Goal: Task Accomplishment & Management: Manage account settings

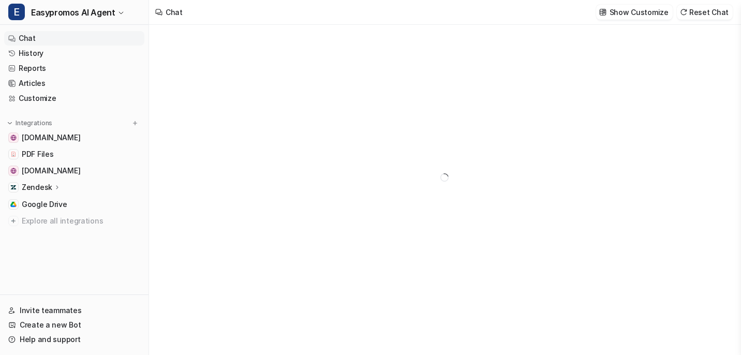
type textarea "**********"
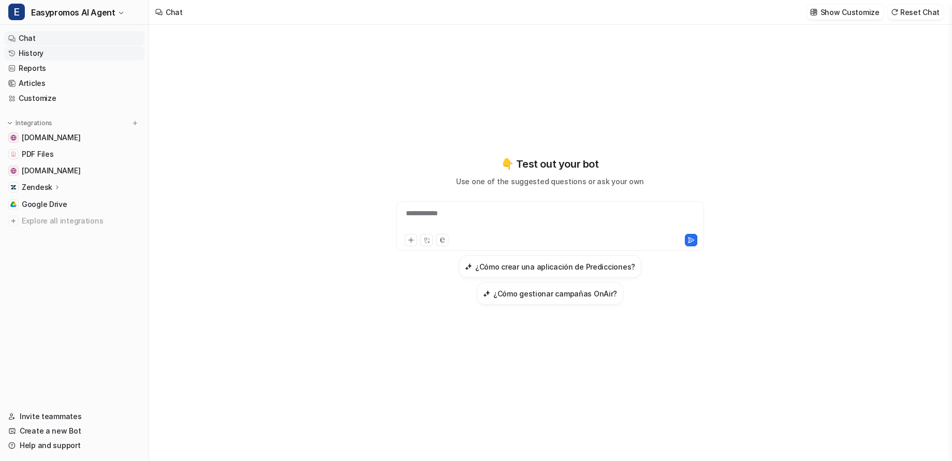
click at [39, 54] on link "History" at bounding box center [74, 53] width 140 height 14
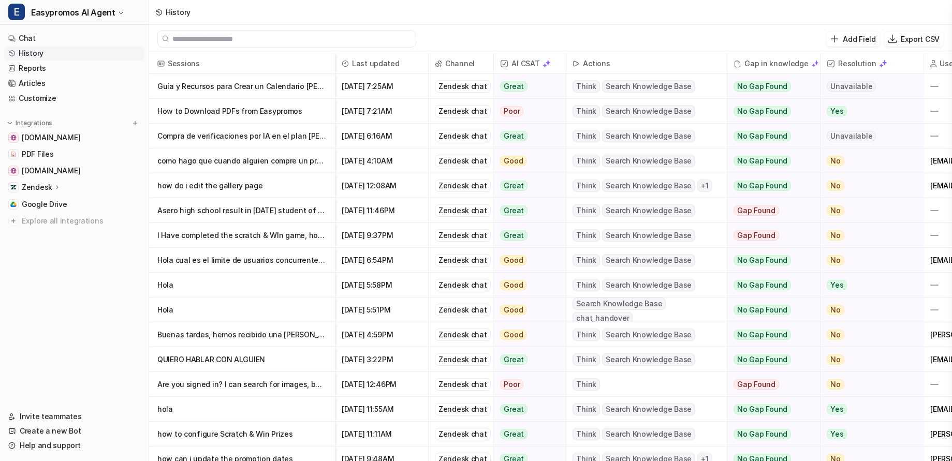
click at [230, 89] on p "Guía y Recursos para Crear un Calendario [PERSON_NAME] Online Interactivo" at bounding box center [241, 86] width 169 height 25
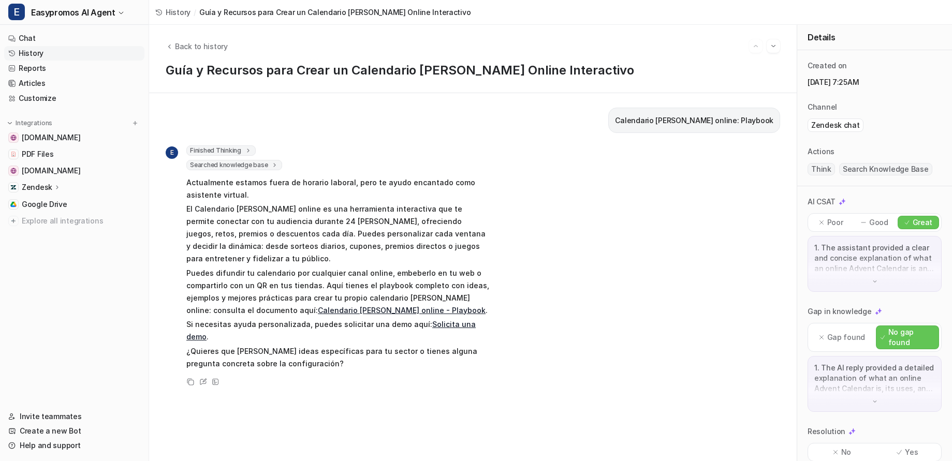
click at [400, 306] on link "Calendario [PERSON_NAME] online - Playbook" at bounding box center [402, 310] width 168 height 9
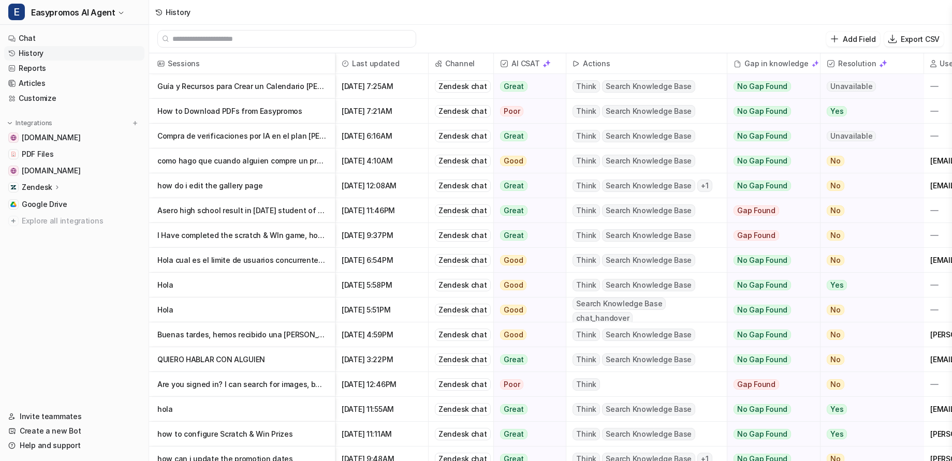
click at [283, 113] on p "How to Download PDFs from Easypromos" at bounding box center [241, 111] width 169 height 25
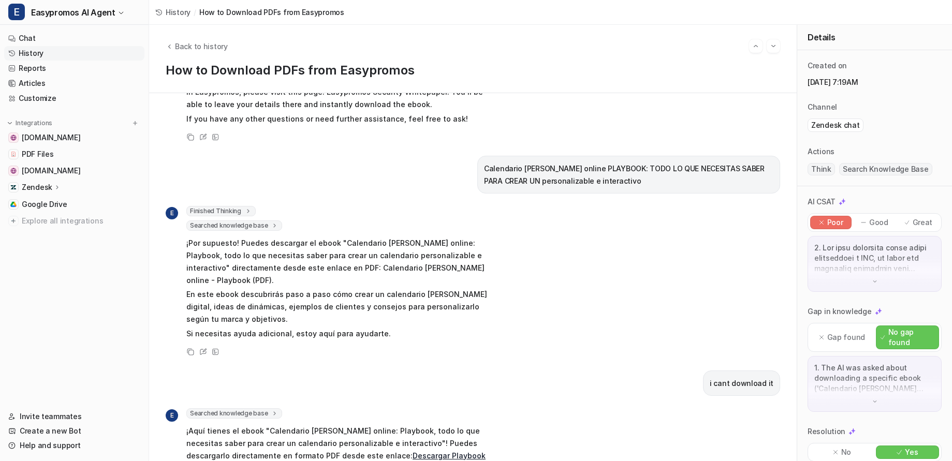
scroll to position [451, 0]
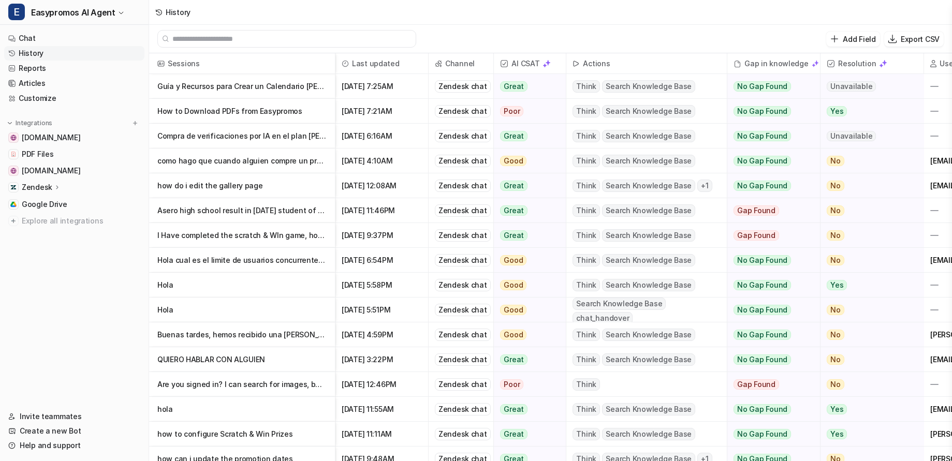
click at [242, 137] on p "Compra de verificaciones por IA en el plan [PERSON_NAME]" at bounding box center [241, 136] width 169 height 25
click at [241, 161] on p "como hago que cuando alguien compre un producto reciba cierta cantidad de moned…" at bounding box center [241, 161] width 169 height 25
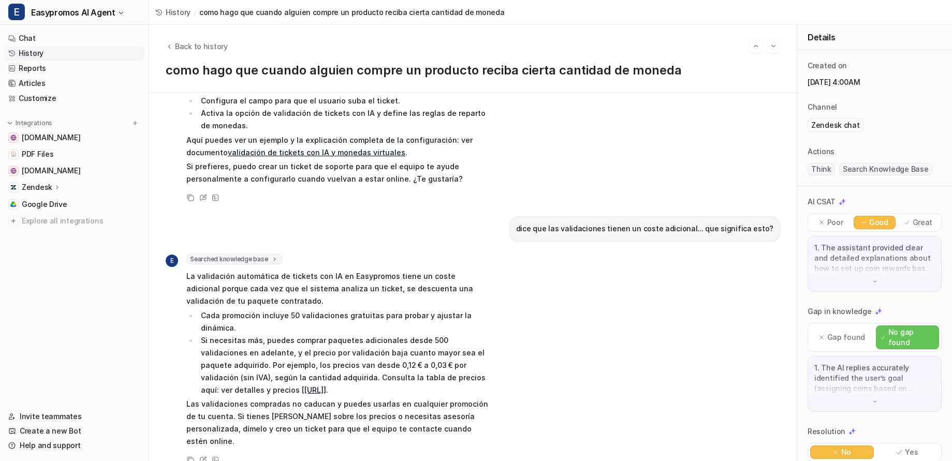
scroll to position [1503, 0]
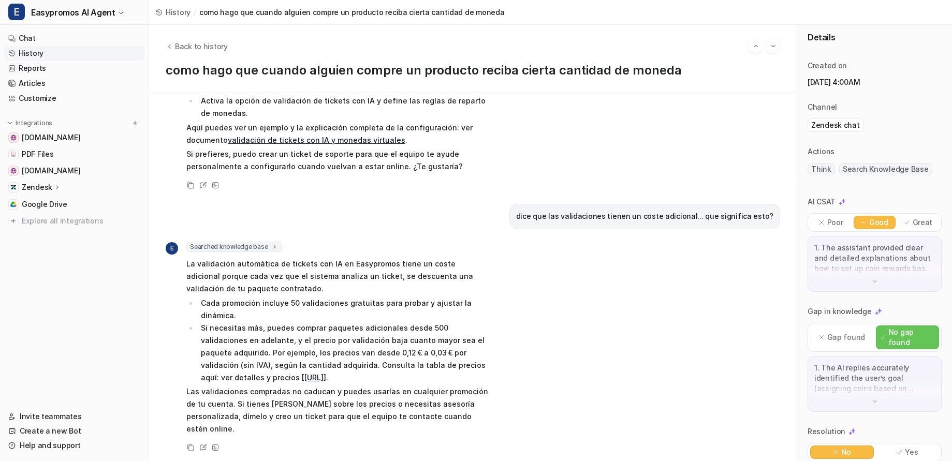
click at [36, 52] on link "History" at bounding box center [74, 53] width 140 height 14
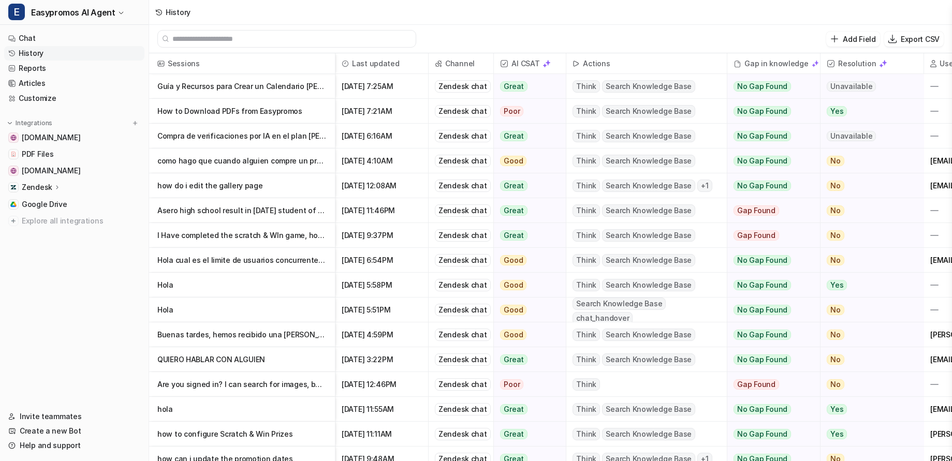
click at [237, 185] on p "how do i edit the gallery page" at bounding box center [241, 185] width 169 height 25
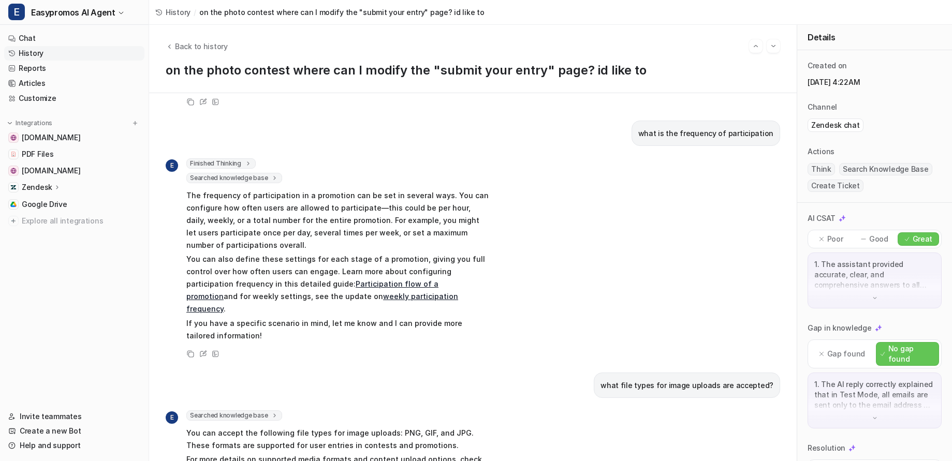
scroll to position [2873, 0]
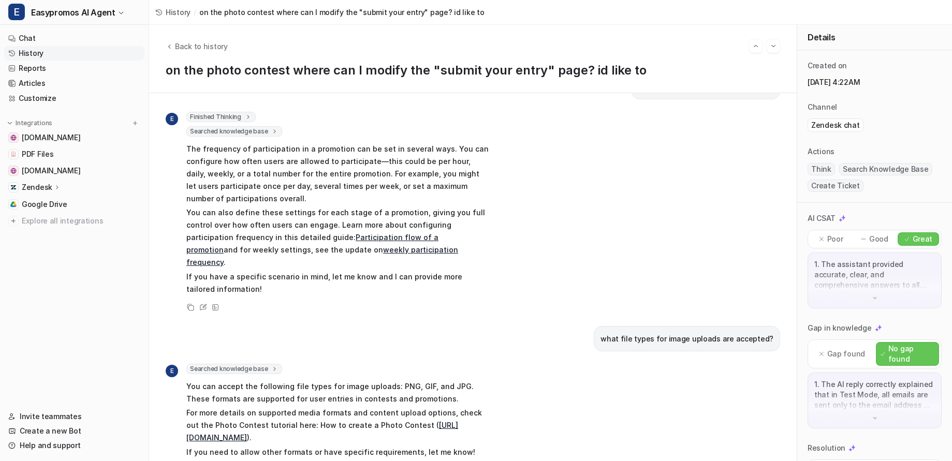
click at [27, 51] on link "History" at bounding box center [74, 53] width 140 height 14
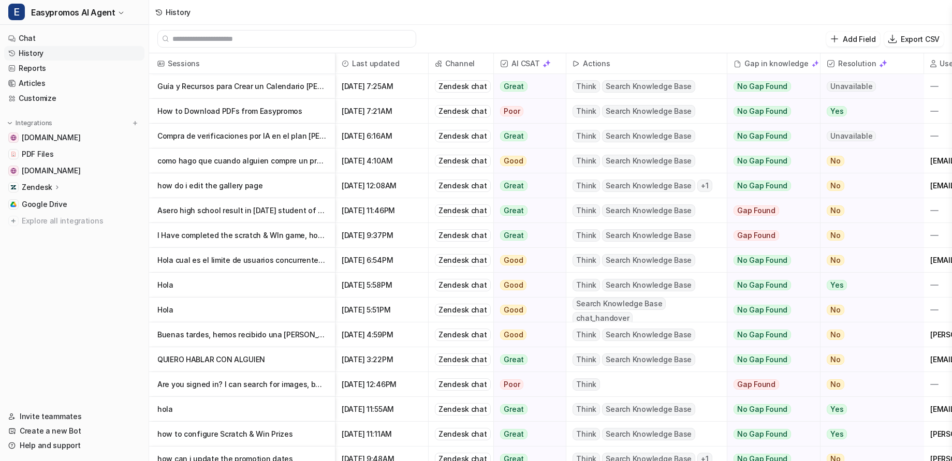
click at [205, 236] on p "I Have completed the scratch & WIn game, howveer in test mode, the small image …" at bounding box center [241, 235] width 169 height 25
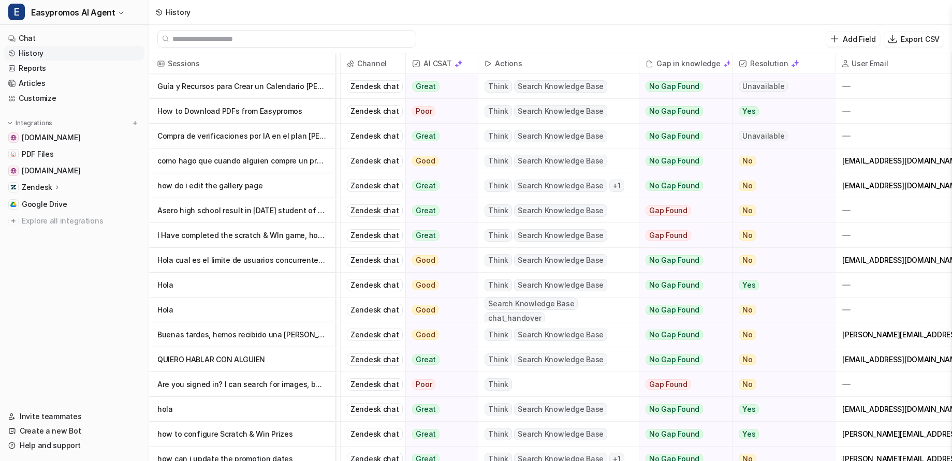
click at [307, 259] on p "Hola cual es el limite de usuarios concurrentes de las encuestas???" at bounding box center [241, 260] width 169 height 25
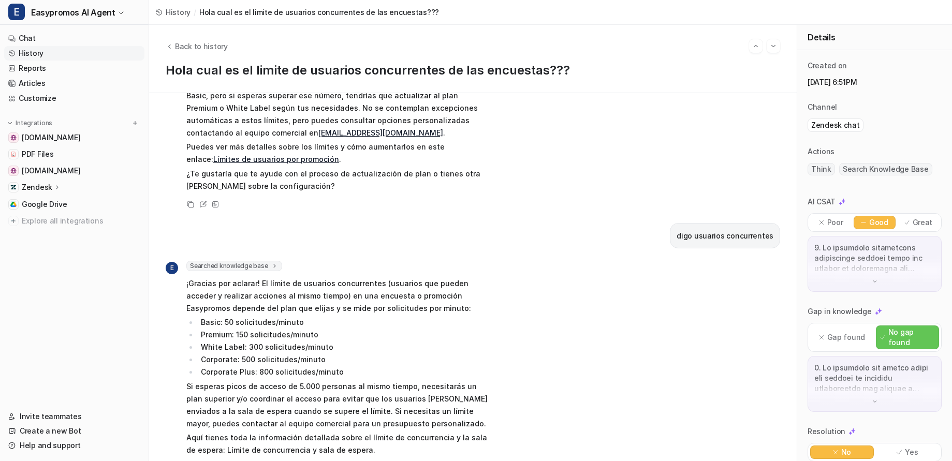
scroll to position [61, 0]
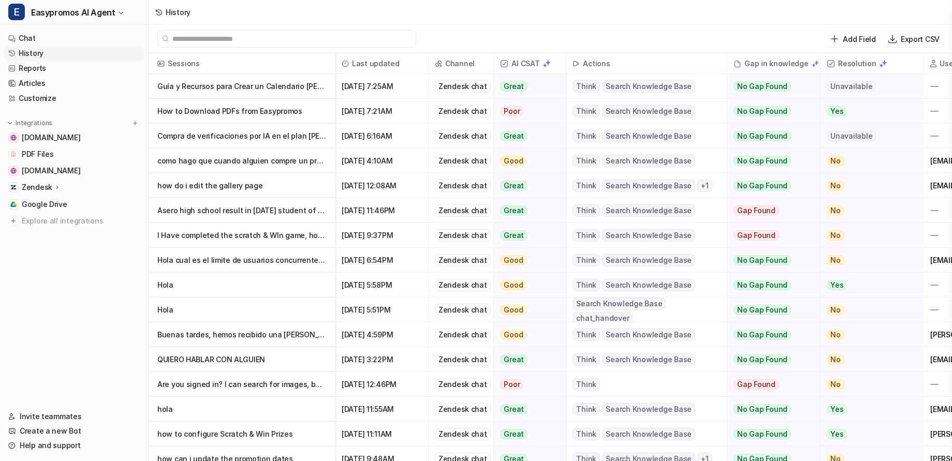
click at [207, 263] on p "Hola cual es el limite de usuarios concurrentes de las encuestas???" at bounding box center [241, 260] width 169 height 25
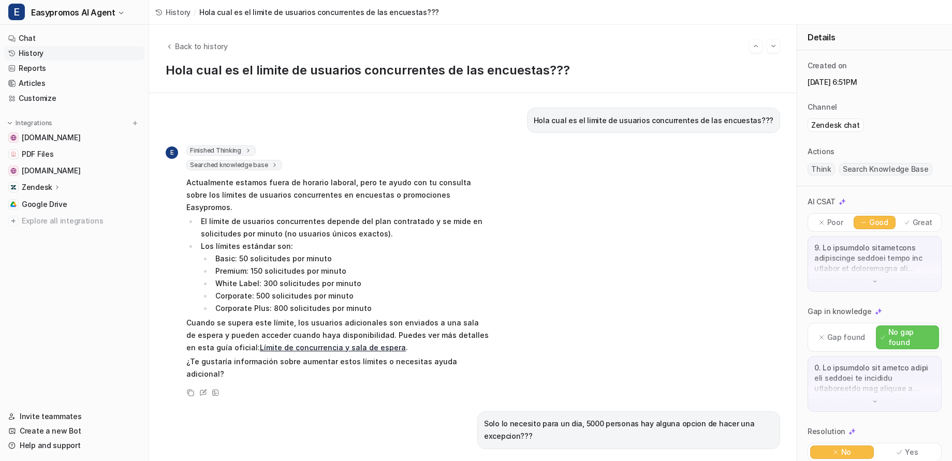
scroll to position [452, 0]
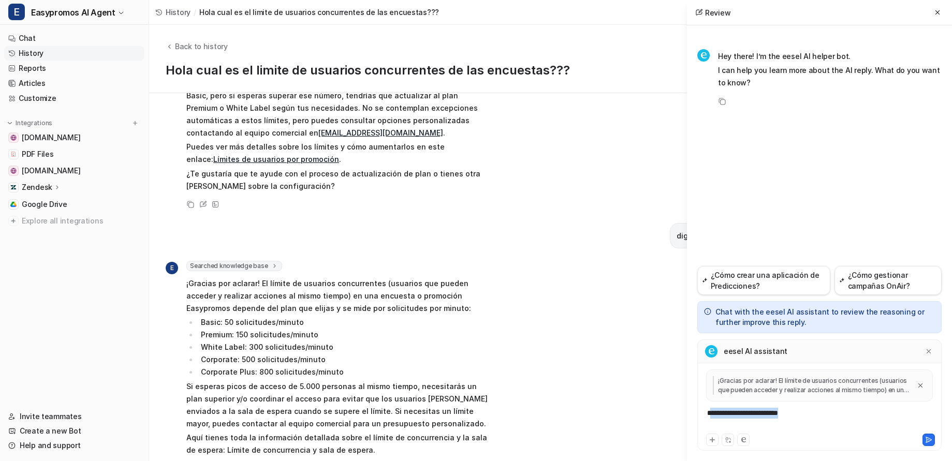
drag, startPoint x: 816, startPoint y: 417, endPoint x: 712, endPoint y: 413, distance: 104.6
click at [712, 355] on div "**********" at bounding box center [819, 420] width 239 height 24
click at [741, 12] on icon at bounding box center [937, 12] width 7 height 7
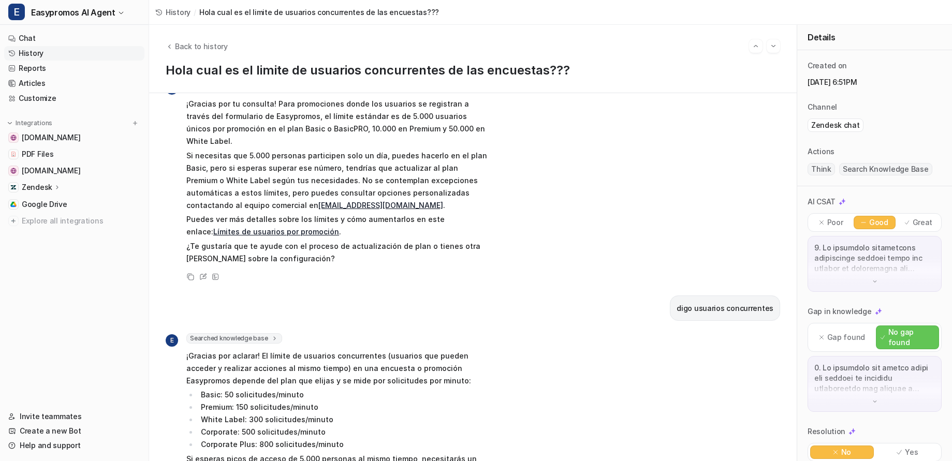
scroll to position [303, 0]
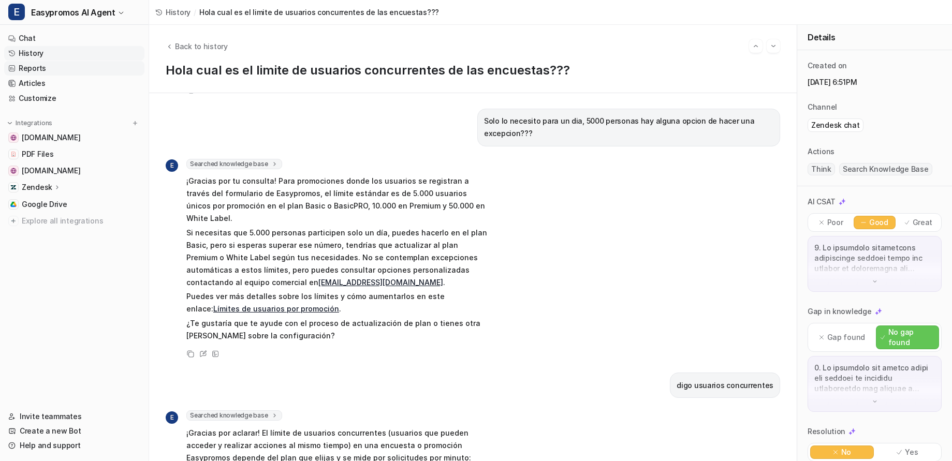
click at [25, 71] on link "Reports" at bounding box center [74, 68] width 140 height 14
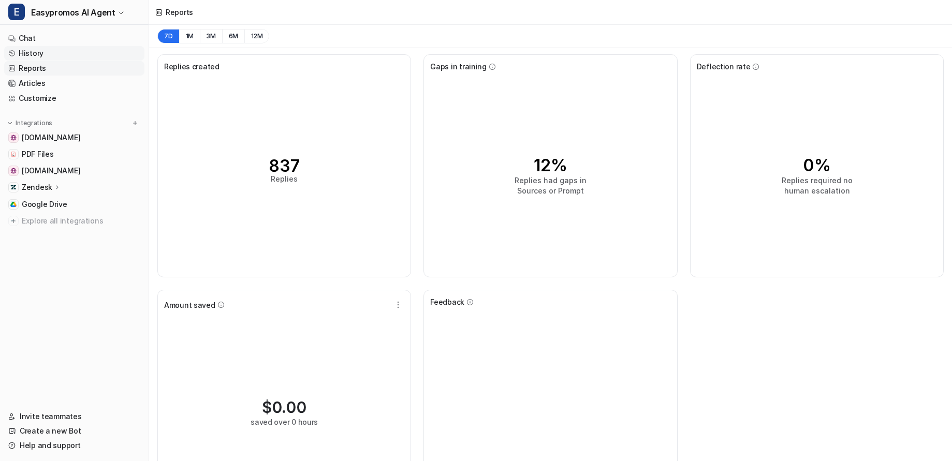
click at [33, 53] on link "History" at bounding box center [74, 53] width 140 height 14
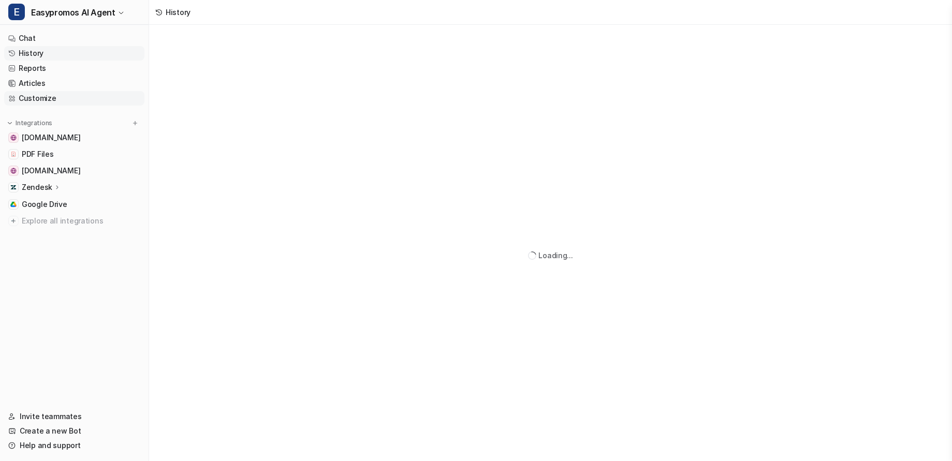
click at [33, 103] on link "Customize" at bounding box center [74, 98] width 140 height 14
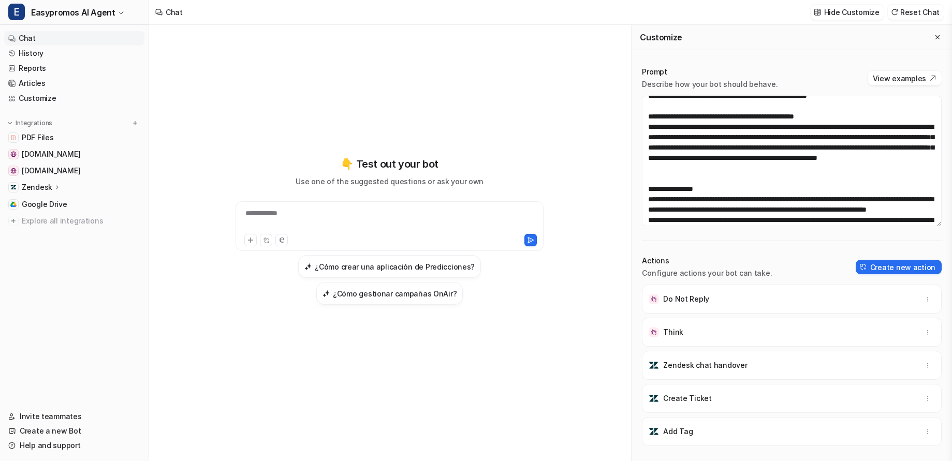
scroll to position [373, 0]
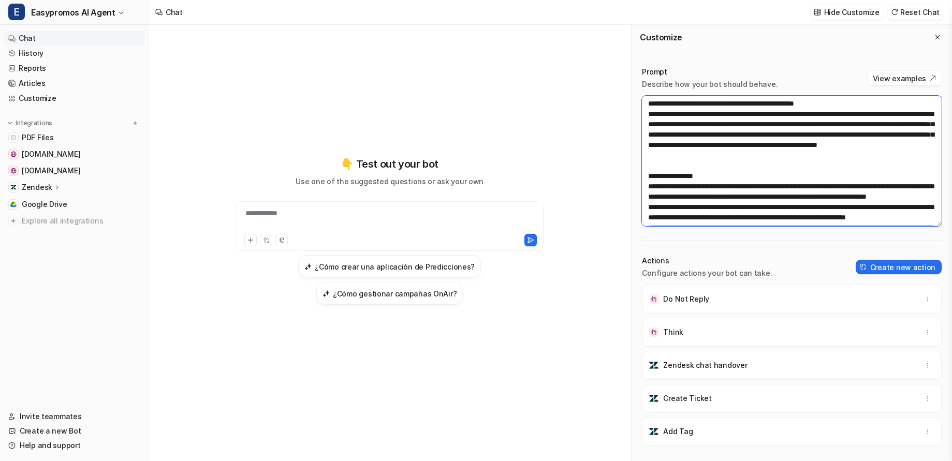
click at [710, 157] on textarea at bounding box center [792, 161] width 300 height 130
drag, startPoint x: 717, startPoint y: 153, endPoint x: 631, endPoint y: 136, distance: 88.0
click at [631, 136] on div "Prompt Describe how your bot should behave. View examples Actions Configure act…" at bounding box center [791, 263] width 320 height 415
click at [646, 165] on textarea at bounding box center [792, 161] width 300 height 130
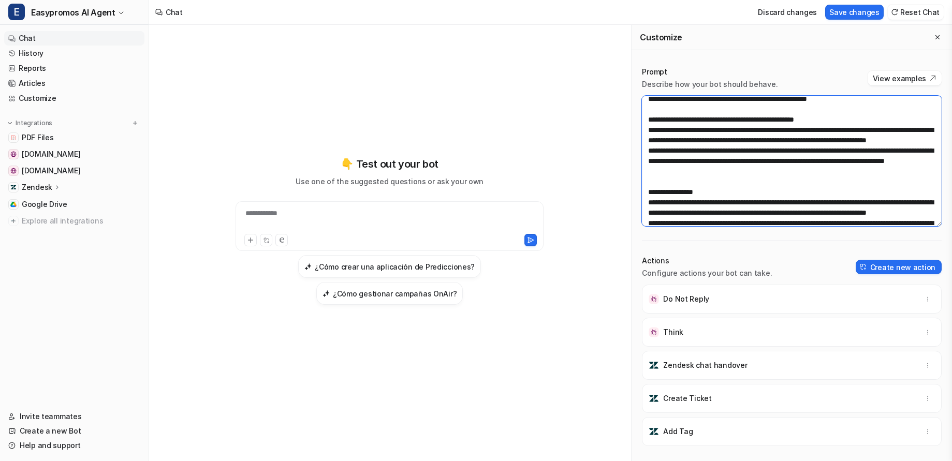
scroll to position [381, 0]
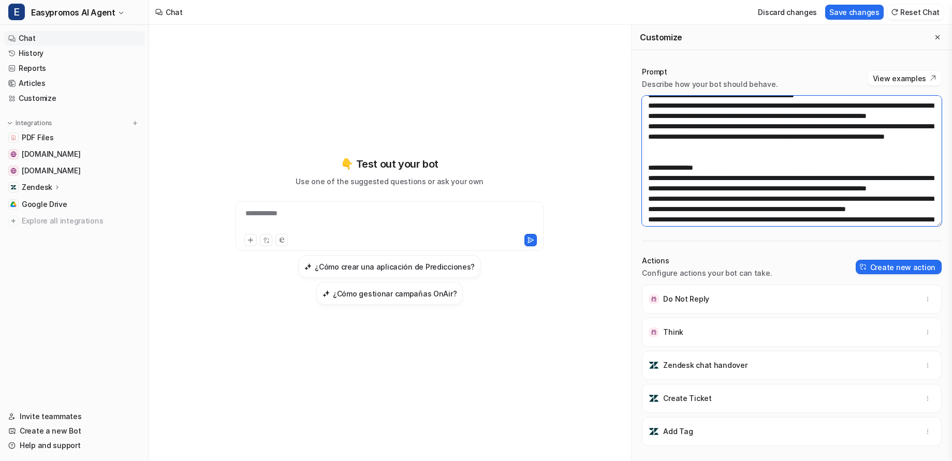
paste textarea "**********"
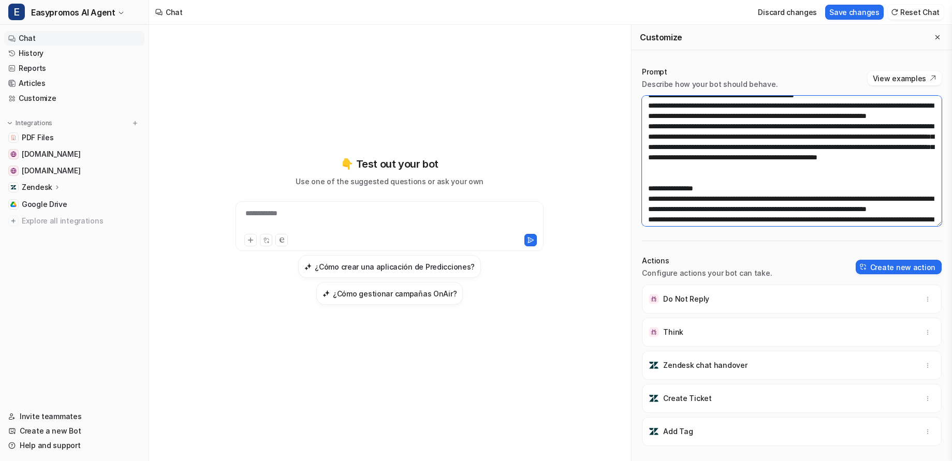
click at [682, 154] on textarea at bounding box center [792, 161] width 300 height 130
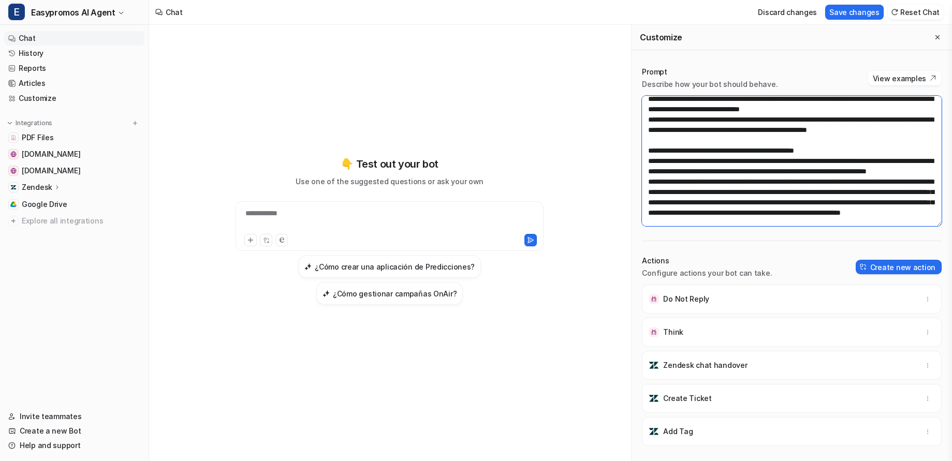
scroll to position [393, 0]
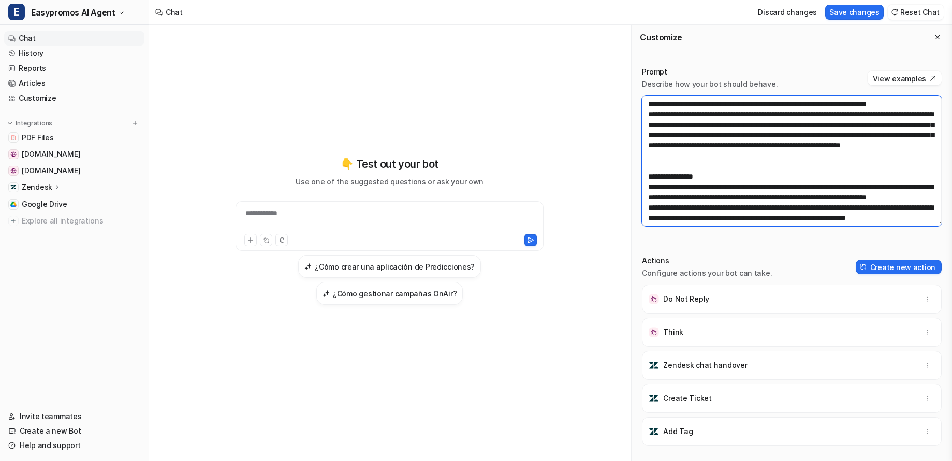
click at [741, 141] on textarea at bounding box center [792, 161] width 300 height 130
drag, startPoint x: 854, startPoint y: 144, endPoint x: 622, endPoint y: 143, distance: 231.4
click at [622, 143] on div "**********" at bounding box center [550, 243] width 803 height 436
drag, startPoint x: 861, startPoint y: 114, endPoint x: 638, endPoint y: 112, distance: 223.1
click at [638, 112] on div "Prompt Describe how your bot should behave. View examples Actions Configure act…" at bounding box center [791, 263] width 320 height 415
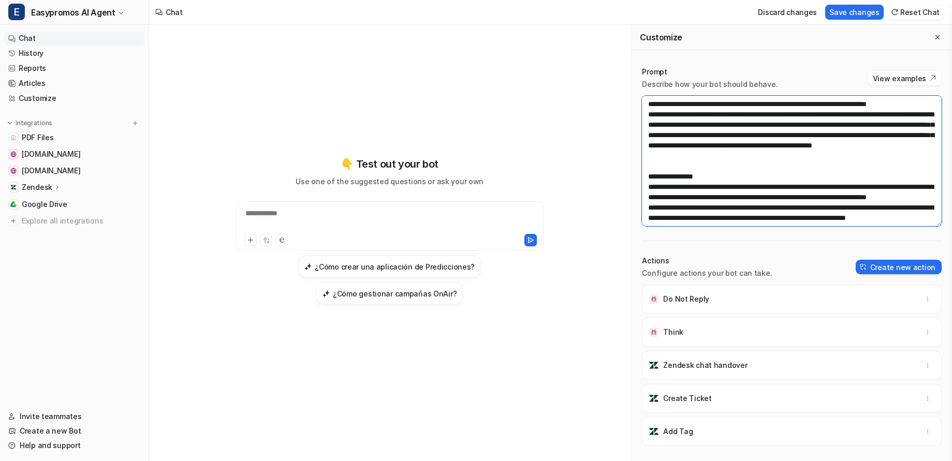
paste textarea
drag, startPoint x: 851, startPoint y: 145, endPoint x: 924, endPoint y: 173, distance: 78.0
click at [741, 173] on textarea at bounding box center [792, 161] width 300 height 130
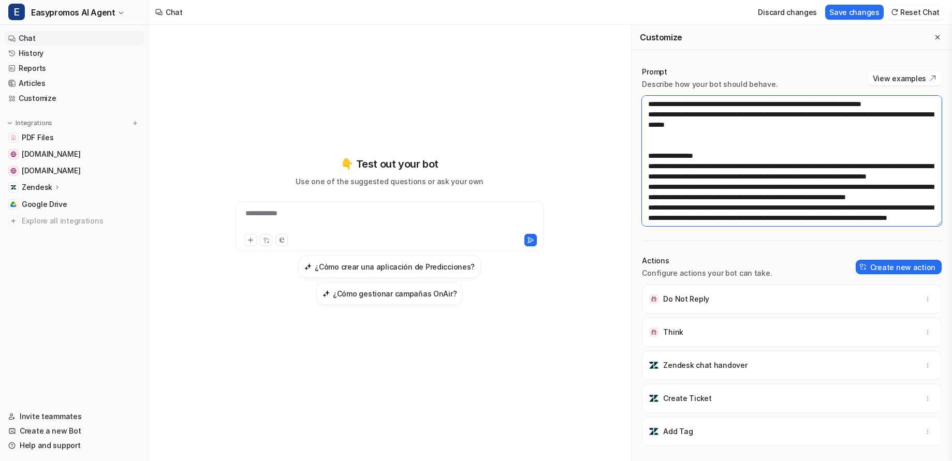
drag, startPoint x: 855, startPoint y: 143, endPoint x: 880, endPoint y: 159, distance: 29.7
click at [741, 160] on textarea at bounding box center [792, 161] width 300 height 130
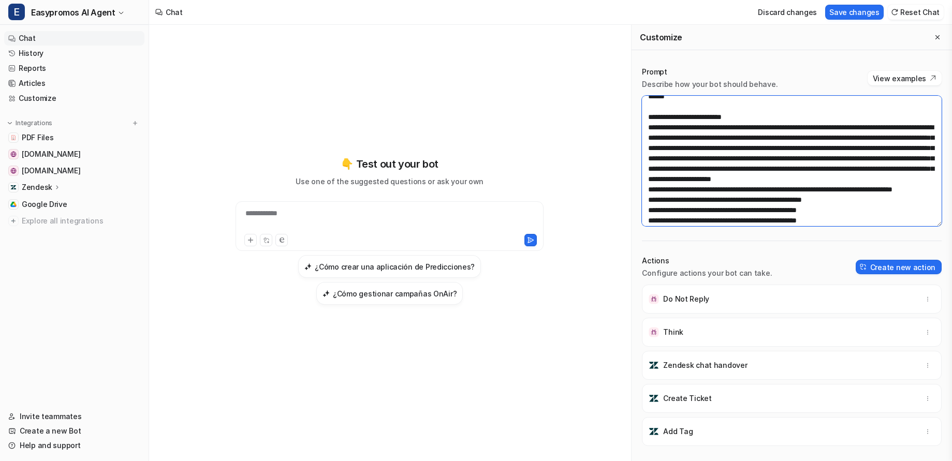
scroll to position [552, 0]
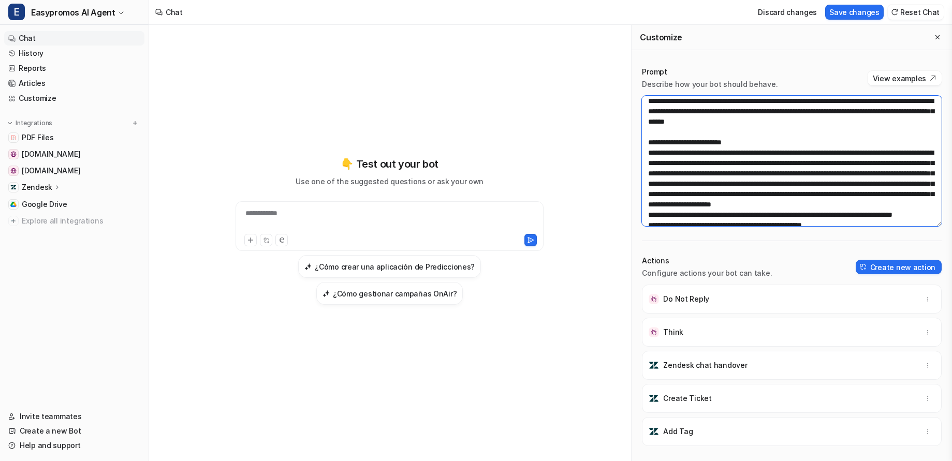
drag, startPoint x: 781, startPoint y: 153, endPoint x: 855, endPoint y: 174, distance: 76.9
click at [741, 174] on textarea at bounding box center [792, 161] width 300 height 130
click at [741, 173] on textarea at bounding box center [792, 161] width 300 height 130
drag, startPoint x: 856, startPoint y: 175, endPoint x: 782, endPoint y: 153, distance: 77.3
click at [741, 153] on textarea at bounding box center [792, 161] width 300 height 130
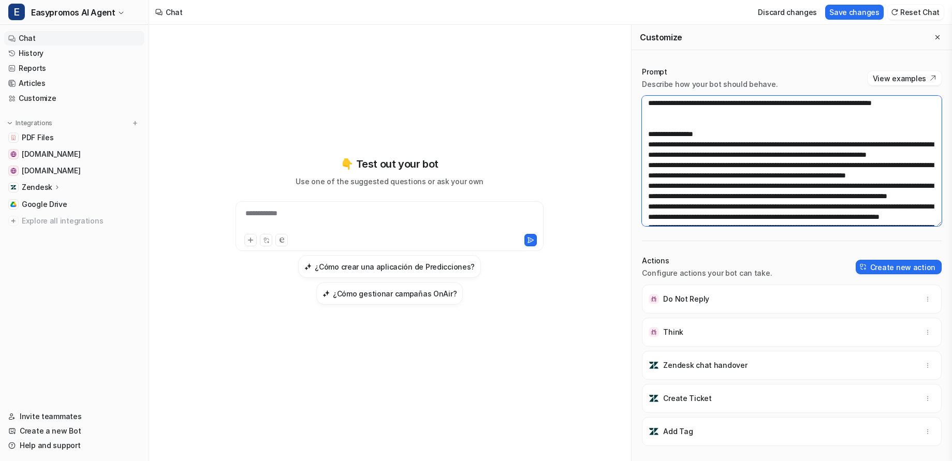
scroll to position [388, 0]
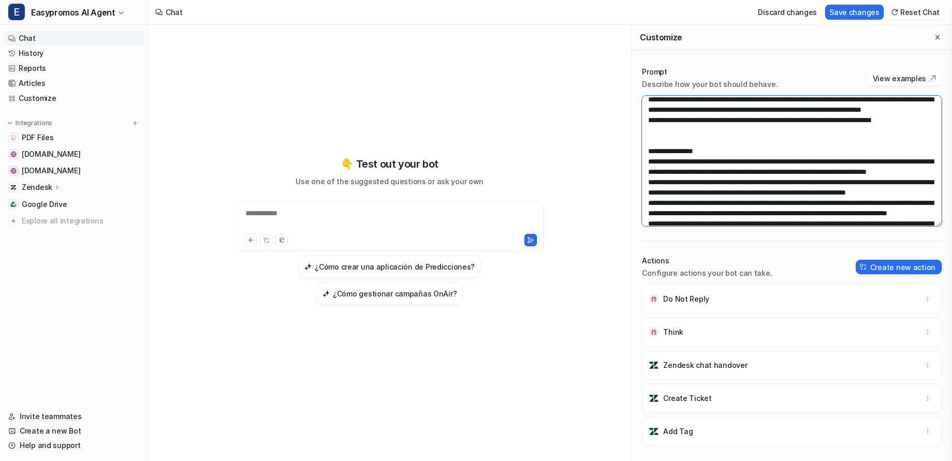
drag, startPoint x: 850, startPoint y: 151, endPoint x: 933, endPoint y: 152, distance: 82.8
click at [741, 153] on textarea at bounding box center [792, 161] width 300 height 130
paste textarea "**********"
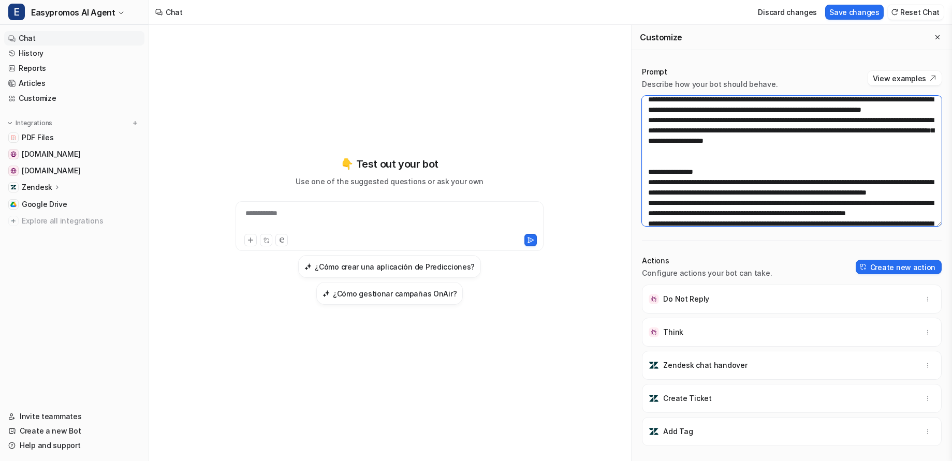
click at [741, 154] on textarea at bounding box center [792, 161] width 300 height 130
drag, startPoint x: 845, startPoint y: 162, endPoint x: 881, endPoint y: 161, distance: 35.7
click at [741, 161] on textarea at bounding box center [792, 161] width 300 height 130
drag, startPoint x: 682, startPoint y: 174, endPoint x: 721, endPoint y: 173, distance: 39.3
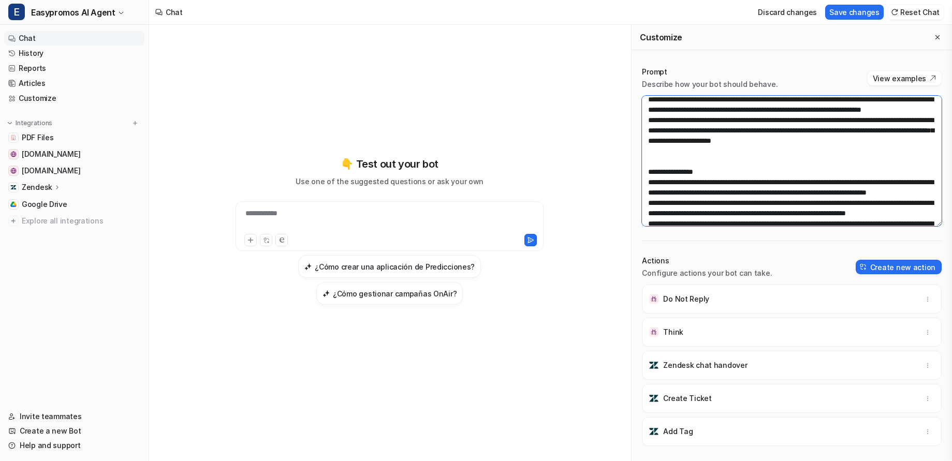
click at [721, 173] on textarea at bounding box center [792, 161] width 300 height 130
drag, startPoint x: 729, startPoint y: 172, endPoint x: 684, endPoint y: 171, distance: 45.1
click at [684, 171] on textarea at bounding box center [792, 161] width 300 height 130
click at [691, 184] on textarea at bounding box center [792, 161] width 300 height 130
click at [741, 172] on textarea at bounding box center [792, 161] width 300 height 130
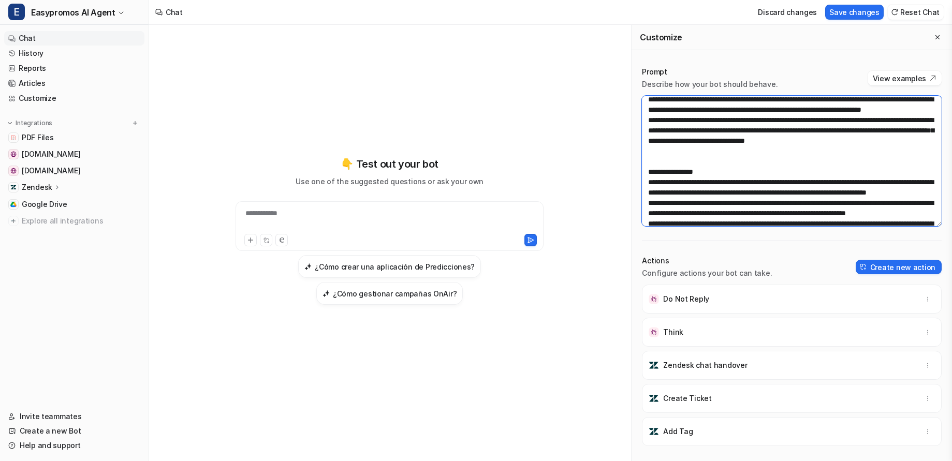
drag, startPoint x: 846, startPoint y: 172, endPoint x: 945, endPoint y: 172, distance: 98.3
click at [741, 172] on div "Prompt Describe how your bot should behave. View examples Actions Configure act…" at bounding box center [791, 263] width 320 height 415
drag, startPoint x: 878, startPoint y: 183, endPoint x: 616, endPoint y: 150, distance: 264.0
click at [616, 150] on div "**********" at bounding box center [550, 243] width 803 height 436
click at [741, 180] on textarea at bounding box center [792, 161] width 300 height 130
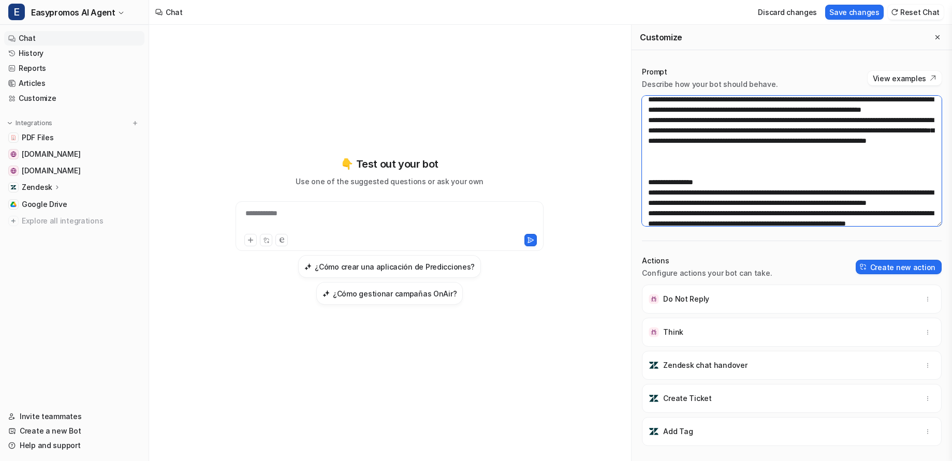
paste textarea "**********"
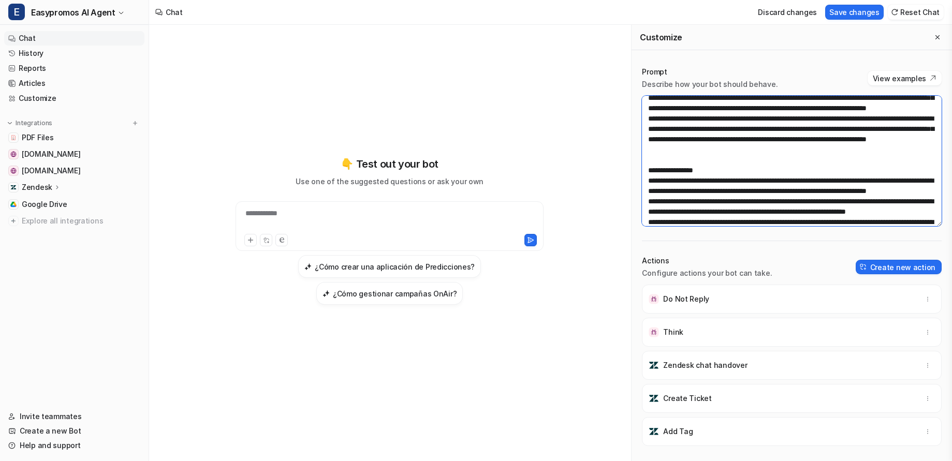
scroll to position [421, 0]
drag, startPoint x: 914, startPoint y: 159, endPoint x: 796, endPoint y: 167, distance: 118.3
click at [741, 167] on textarea at bounding box center [792, 161] width 300 height 130
click at [741, 181] on textarea at bounding box center [792, 161] width 300 height 130
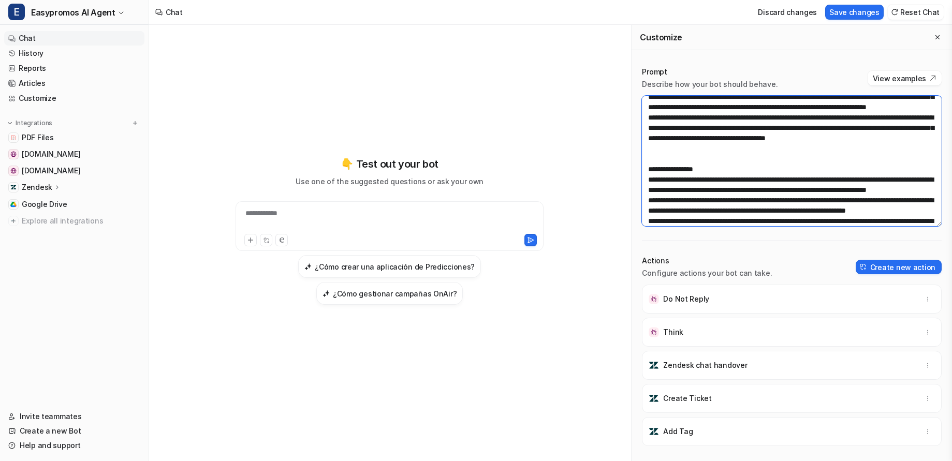
click at [688, 172] on textarea at bounding box center [792, 161] width 300 height 130
click at [651, 181] on textarea at bounding box center [792, 161] width 300 height 130
click at [741, 190] on textarea at bounding box center [792, 161] width 300 height 130
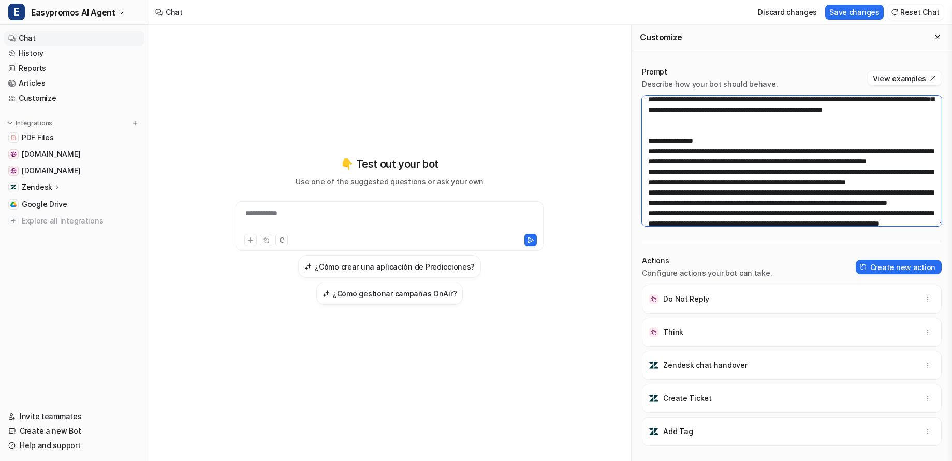
scroll to position [443, 0]
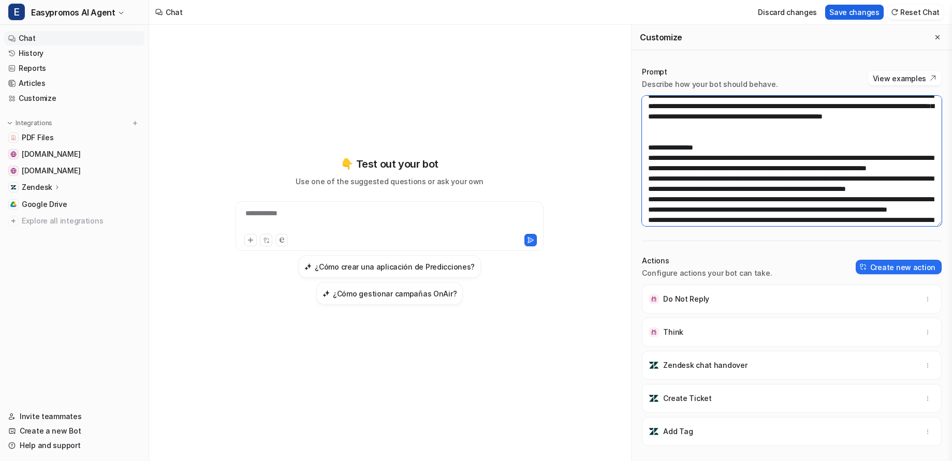
type textarea "**********"
click at [741, 14] on button "Save changes" at bounding box center [854, 12] width 58 height 15
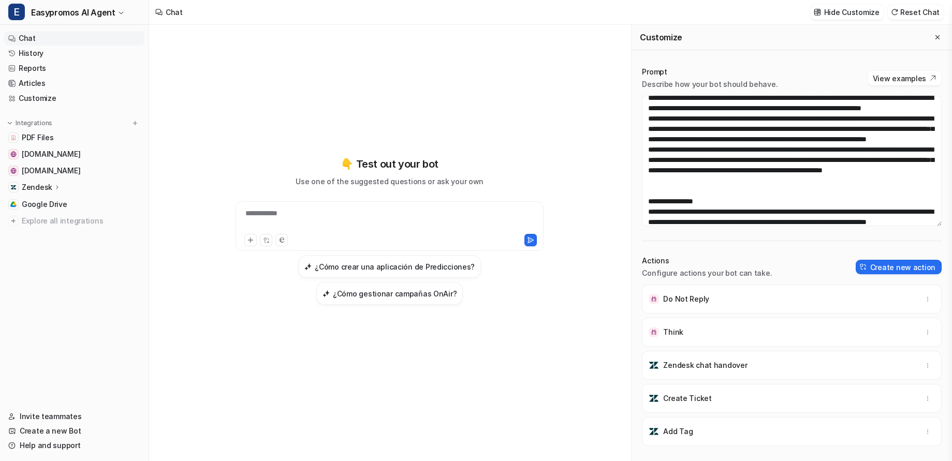
scroll to position [388, 0]
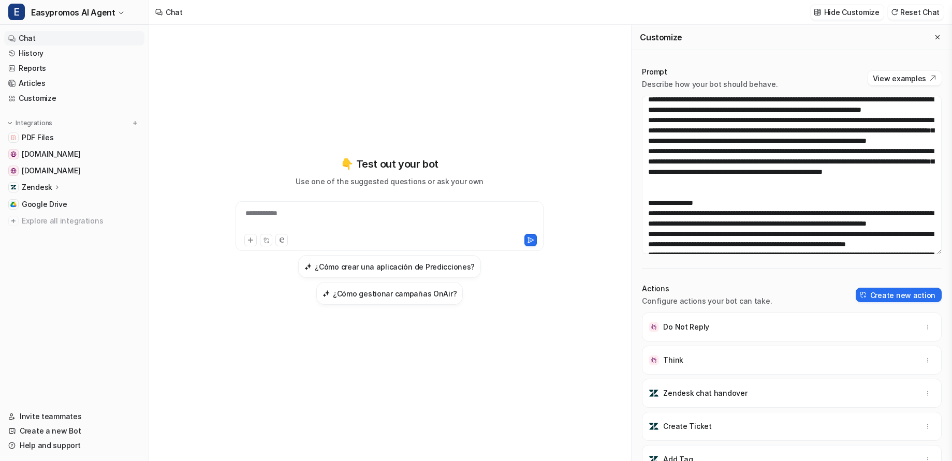
drag, startPoint x: 938, startPoint y: 224, endPoint x: 943, endPoint y: 253, distance: 29.4
click at [741, 253] on div "Prompt Describe how your bot should behave. View examples Actions Configure act…" at bounding box center [791, 277] width 320 height 443
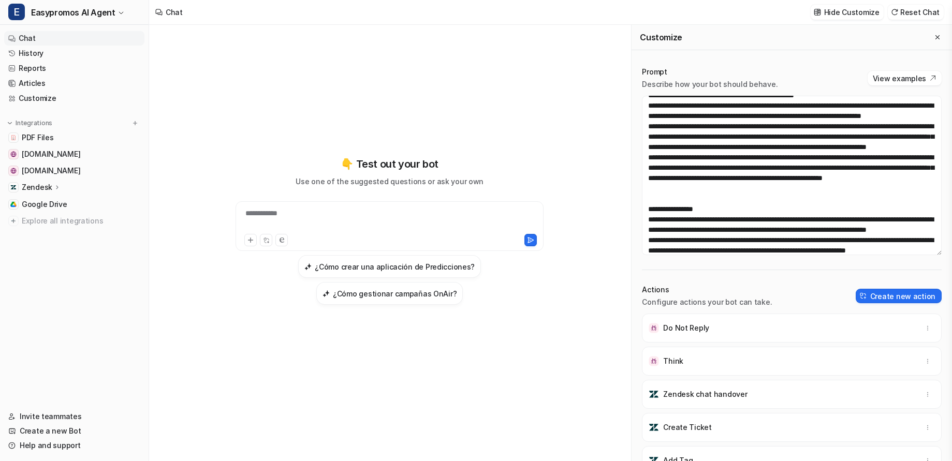
scroll to position [381, 0]
click at [31, 54] on link "History" at bounding box center [74, 53] width 140 height 14
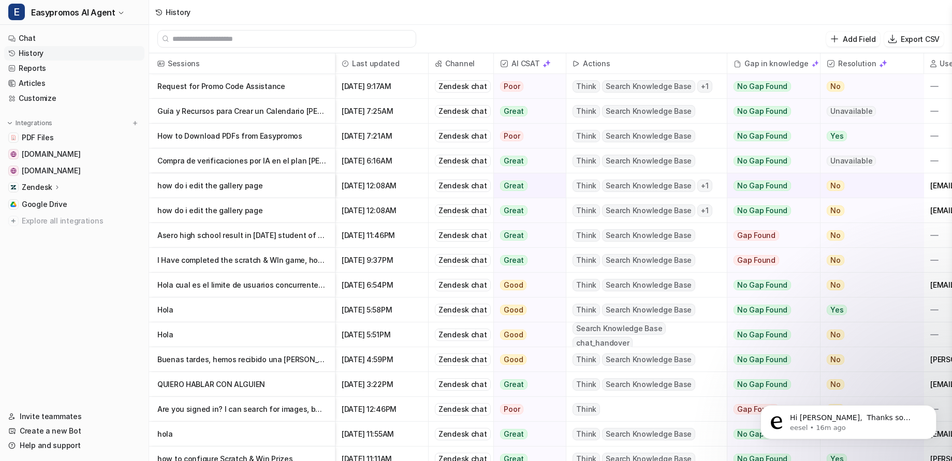
click at [36, 52] on link "History" at bounding box center [74, 53] width 140 height 14
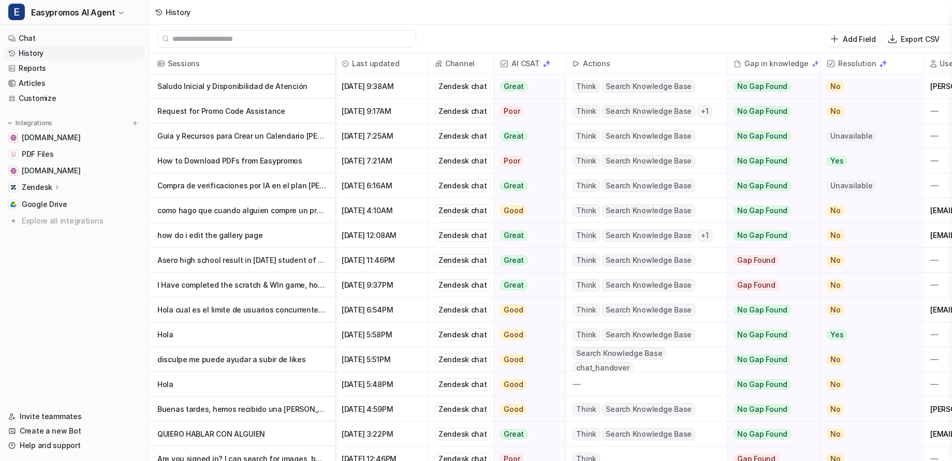
click at [240, 86] on p "Saludo Inicial y Disponibilidad de Atención" at bounding box center [241, 86] width 169 height 25
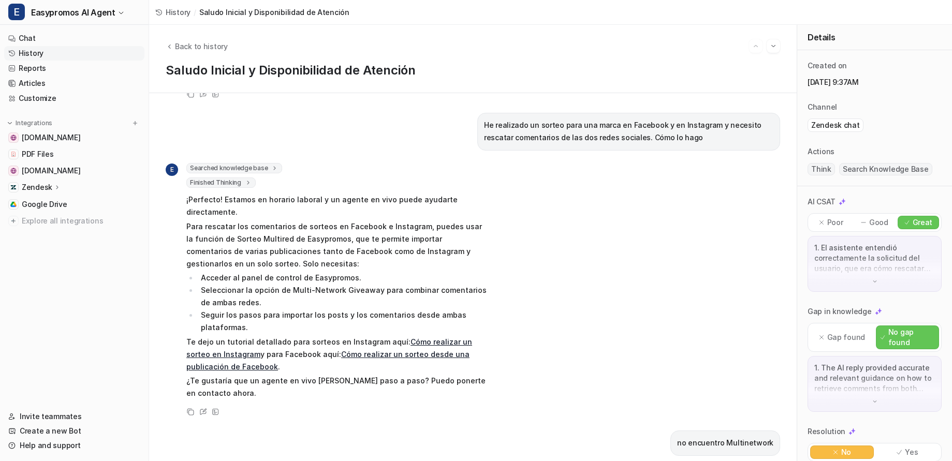
scroll to position [148, 0]
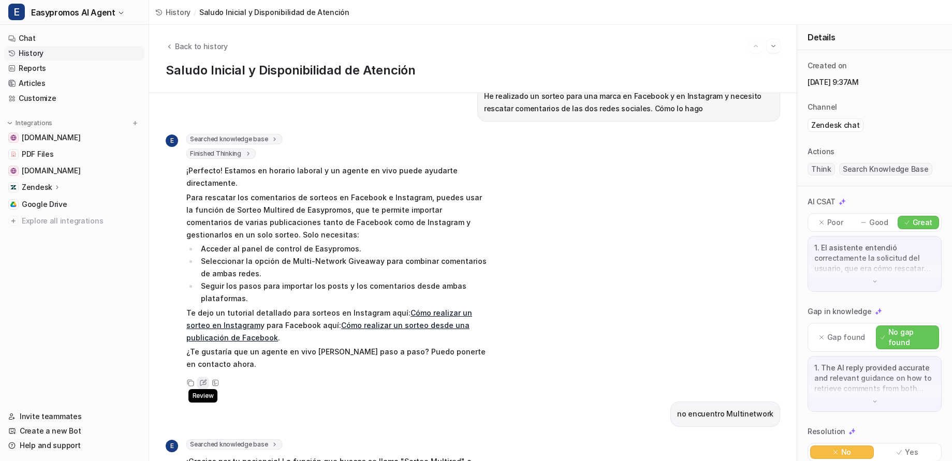
click at [204, 379] on icon at bounding box center [203, 382] width 8 height 7
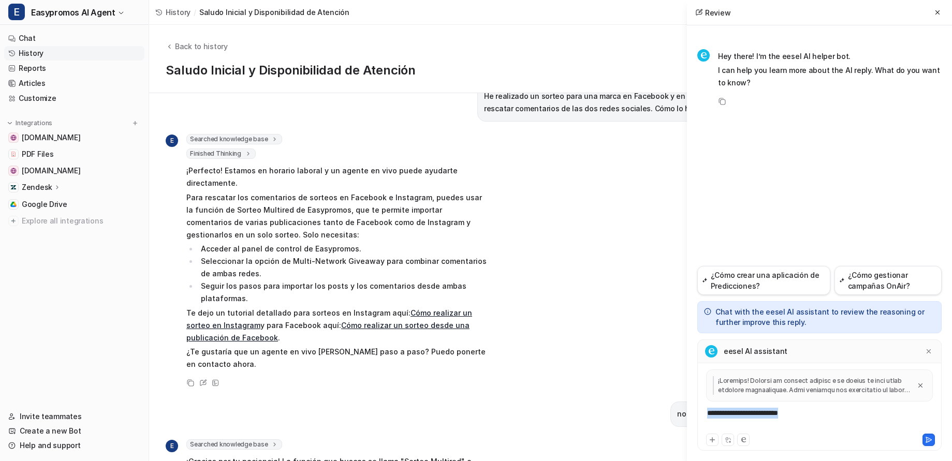
drag, startPoint x: 816, startPoint y: 420, endPoint x: 778, endPoint y: 403, distance: 41.7
click at [778, 403] on div "**********" at bounding box center [819, 401] width 239 height 62
click at [930, 439] on icon at bounding box center [929, 439] width 6 height 5
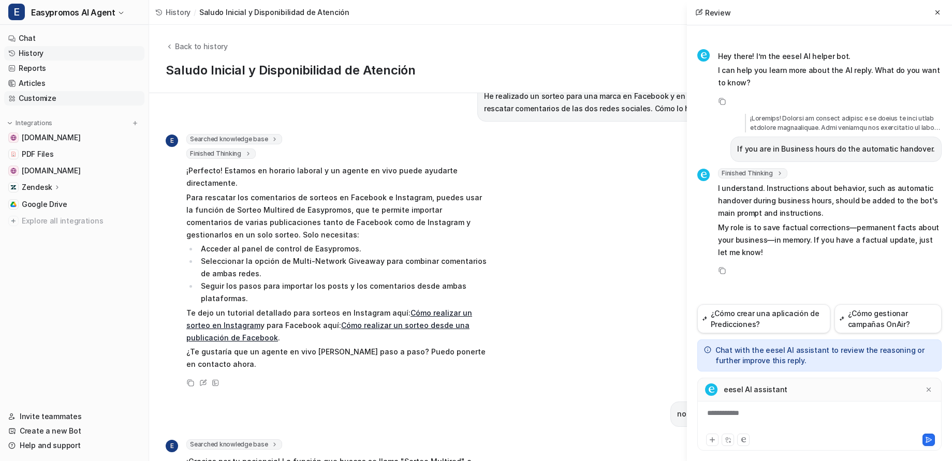
click at [28, 93] on link "Customize" at bounding box center [74, 98] width 140 height 14
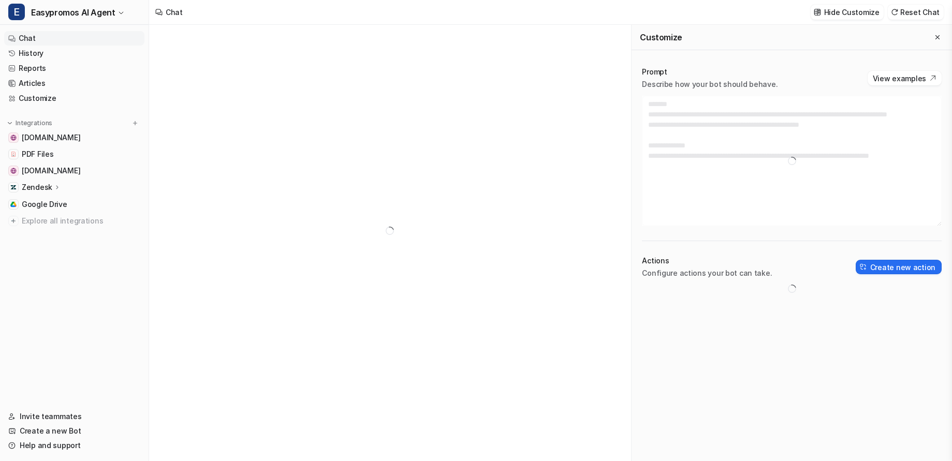
type textarea "**********"
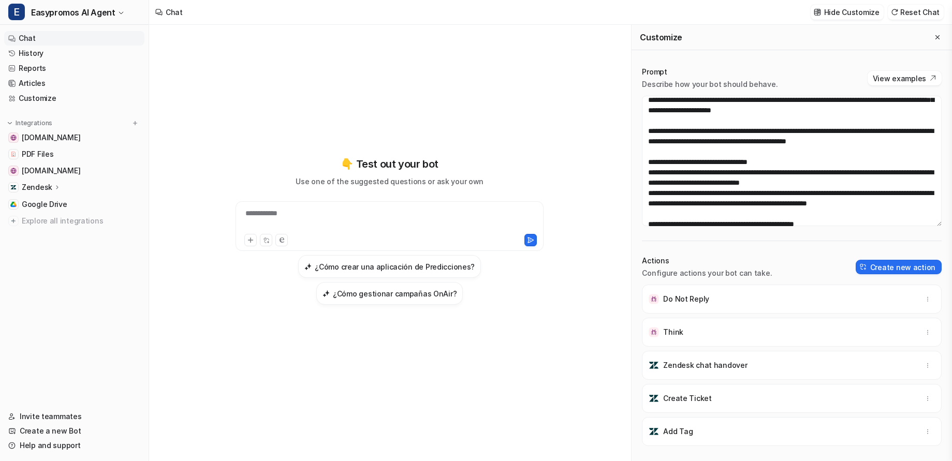
scroll to position [260, 0]
